Goal: Task Accomplishment & Management: Manage account settings

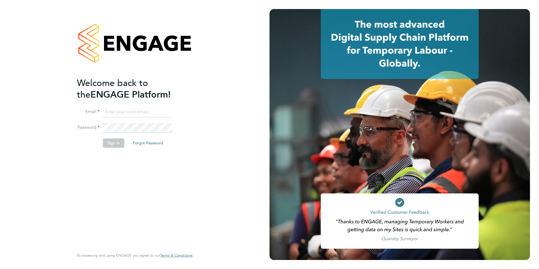
type input "[EMAIL_ADDRESS][DOMAIN_NAME]"
click at [140, 134] on li "Password" at bounding box center [132, 131] width 110 height 16
click at [106, 146] on button "Sign In" at bounding box center [113, 142] width 21 height 9
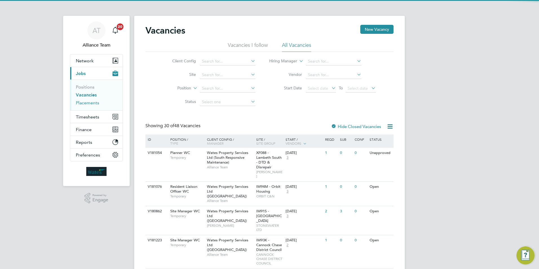
click at [91, 103] on link "Placements" at bounding box center [87, 102] width 23 height 5
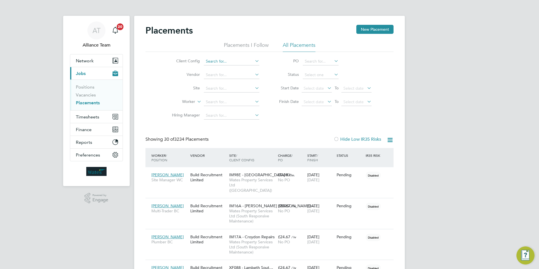
click at [229, 61] on input at bounding box center [232, 61] width 56 height 8
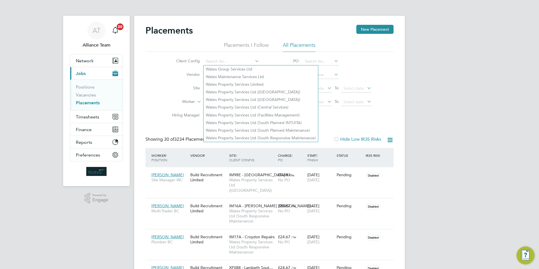
click at [336, 114] on div "Client Config Vendor Site Worker Hiring Manager PO Status Start Date Select dat…" at bounding box center [269, 87] width 248 height 70
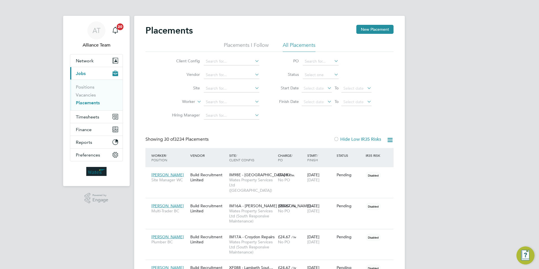
click at [391, 141] on icon at bounding box center [389, 139] width 7 height 7
click at [355, 154] on li "Download Placements Report" at bounding box center [362, 153] width 60 height 8
click at [390, 140] on icon at bounding box center [389, 139] width 7 height 7
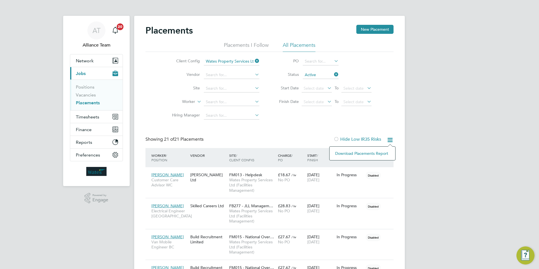
click at [367, 154] on li "Download Placements Report" at bounding box center [362, 153] width 60 height 8
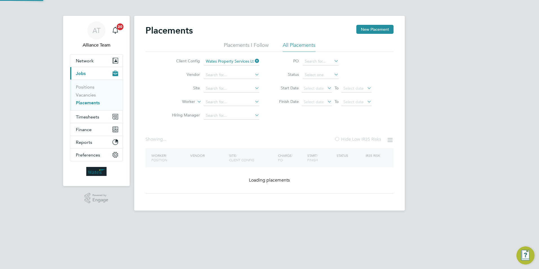
click at [333, 74] on li "Status" at bounding box center [322, 75] width 112 height 14
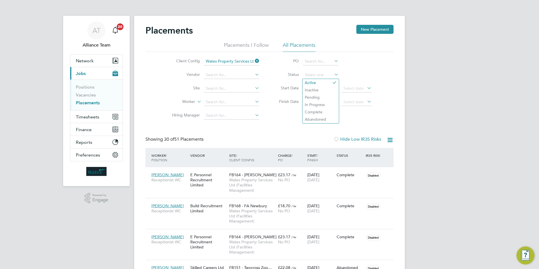
click at [266, 90] on li "Site" at bounding box center [213, 89] width 106 height 14
click at [208, 89] on input at bounding box center [232, 89] width 56 height 8
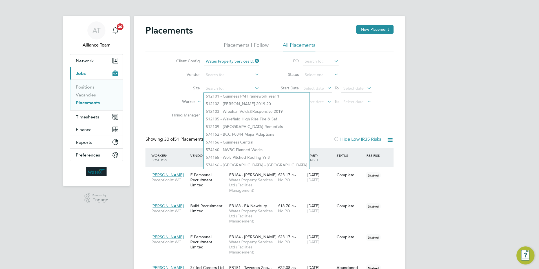
click at [389, 140] on icon at bounding box center [389, 139] width 7 height 7
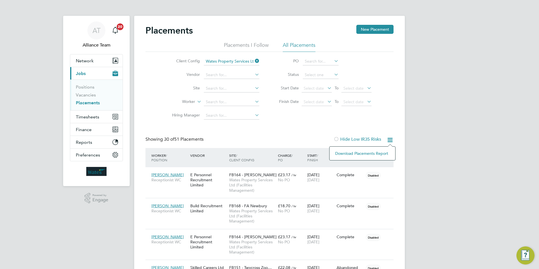
click at [356, 152] on li "Download Placements Report" at bounding box center [362, 153] width 60 height 8
click at [88, 62] on span "Network" at bounding box center [85, 60] width 18 height 5
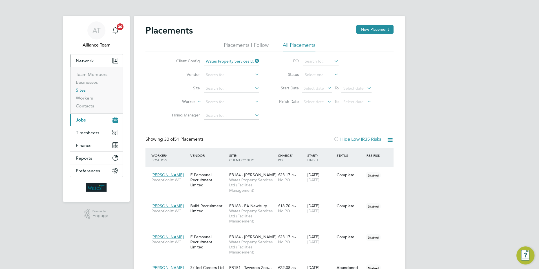
click at [84, 89] on link "Sites" at bounding box center [81, 89] width 10 height 5
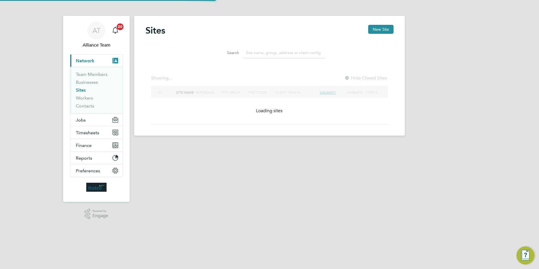
click at [253, 55] on input at bounding box center [284, 52] width 82 height 11
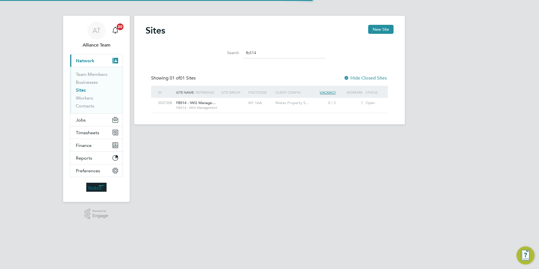
scroll to position [3, 3]
type input "fb514"
click at [223, 108] on div at bounding box center [233, 103] width 27 height 10
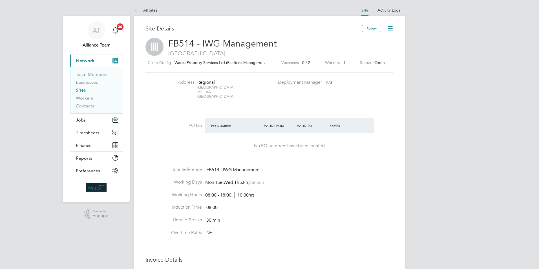
click at [391, 29] on icon at bounding box center [389, 28] width 7 height 7
click at [371, 51] on li "Edit Site e" at bounding box center [376, 50] width 32 height 8
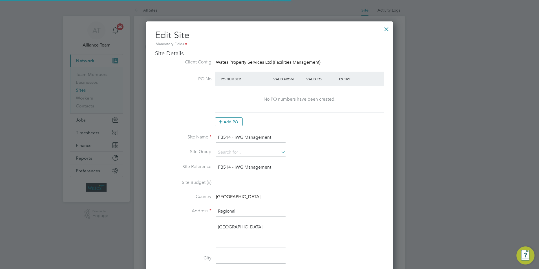
scroll to position [523, 247]
click at [224, 151] on input at bounding box center [251, 152] width 70 height 8
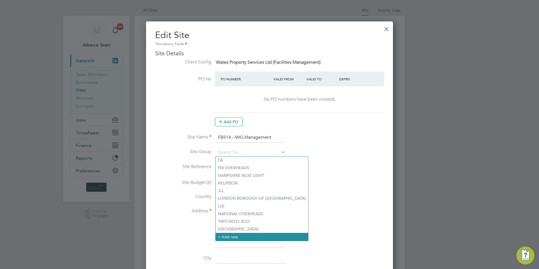
click at [240, 235] on li "+ Add new" at bounding box center [262, 237] width 92 height 8
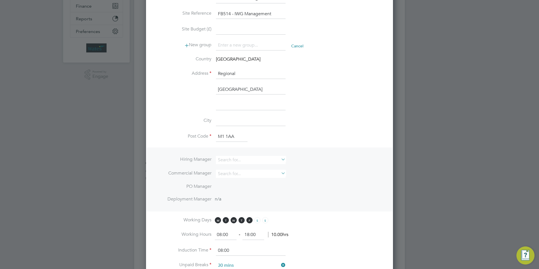
scroll to position [113, 0]
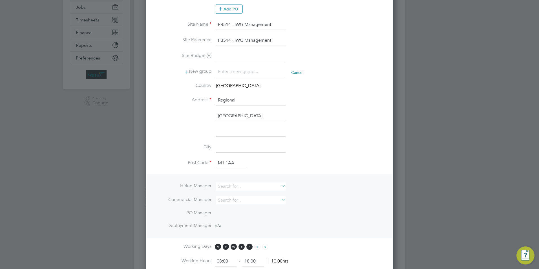
click at [238, 68] on input at bounding box center [251, 72] width 70 height 10
type input "IWG"
click at [246, 128] on input at bounding box center [251, 132] width 70 height 10
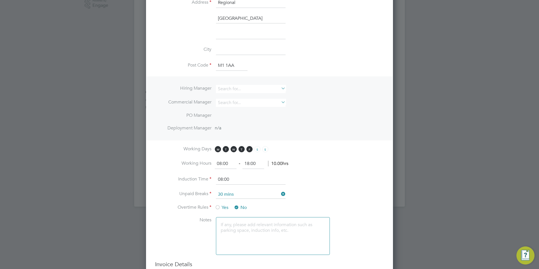
scroll to position [277, 0]
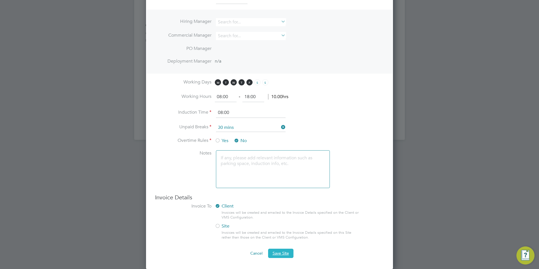
click at [278, 251] on span "Save Site" at bounding box center [281, 253] width 16 height 5
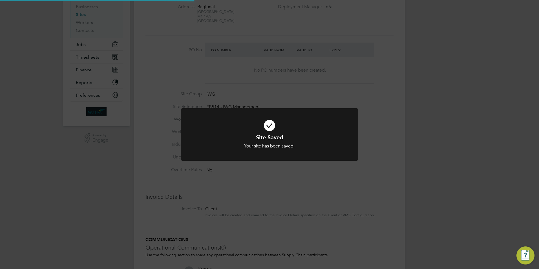
click at [453, 145] on div "Site Saved Your site has been saved. Cancel Okay" at bounding box center [269, 134] width 539 height 269
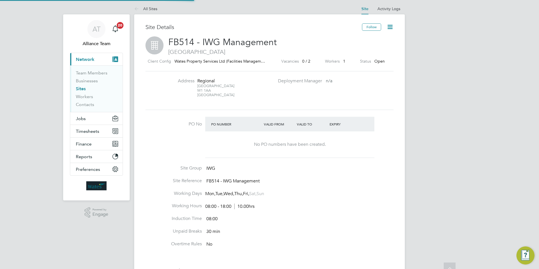
scroll to position [0, 0]
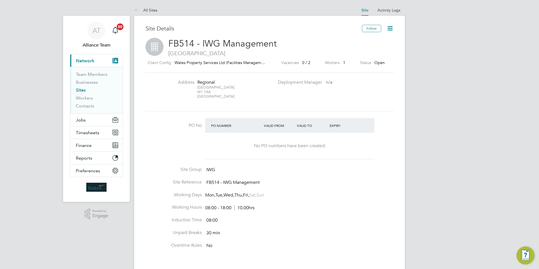
click at [153, 8] on link "All Sites" at bounding box center [145, 10] width 23 height 5
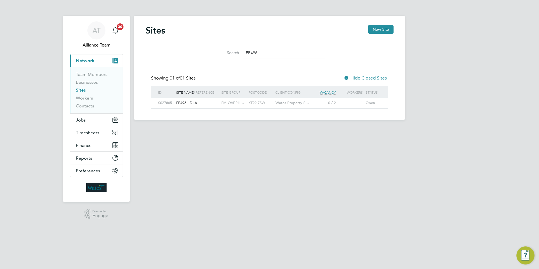
type input "FB496"
click at [217, 105] on div "FB496 - DLA" at bounding box center [197, 103] width 45 height 10
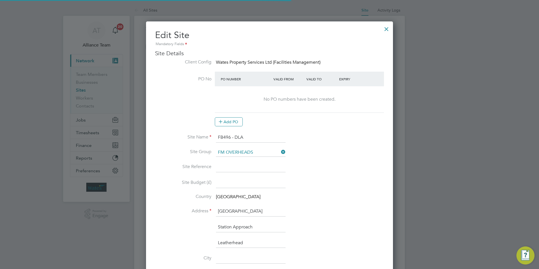
scroll to position [584, 247]
click at [231, 167] on input at bounding box center [251, 167] width 70 height 10
type input "FB496"
click at [232, 183] on input at bounding box center [251, 183] width 70 height 10
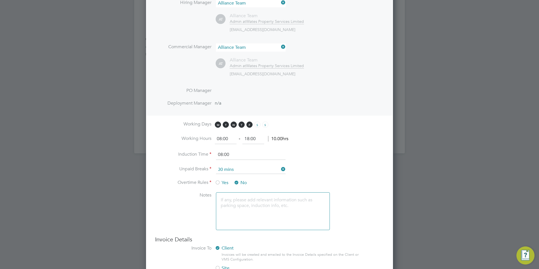
scroll to position [336, 0]
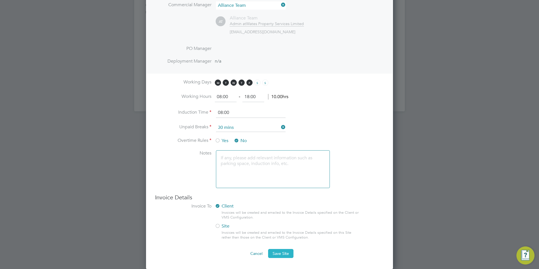
click at [282, 254] on span "Save Site" at bounding box center [281, 253] width 16 height 5
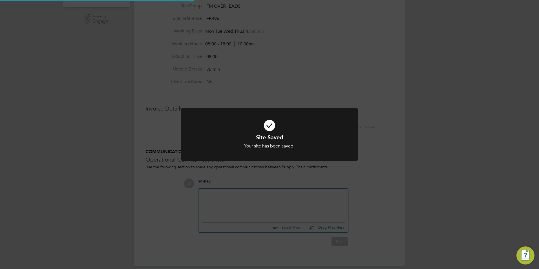
scroll to position [86, 0]
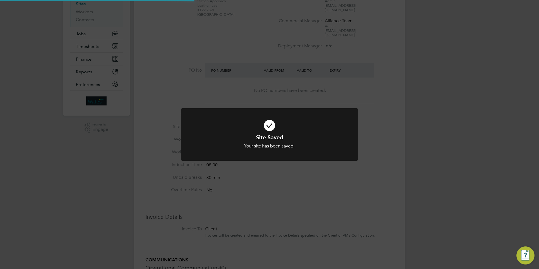
click at [456, 153] on div "Site Saved Your site has been saved. Cancel Okay" at bounding box center [269, 134] width 539 height 269
